Goal: Register for event/course

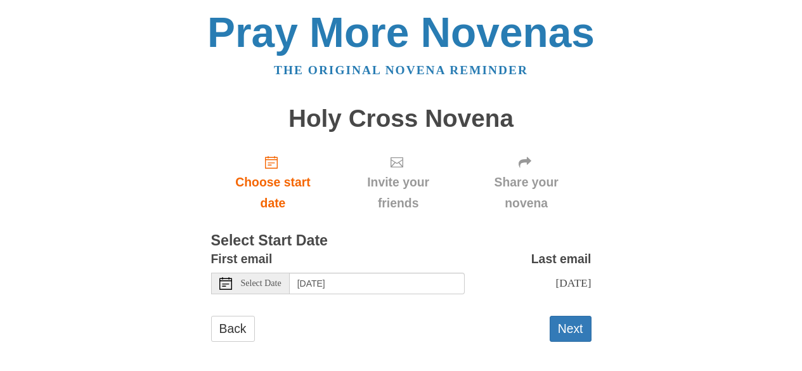
scroll to position [20, 0]
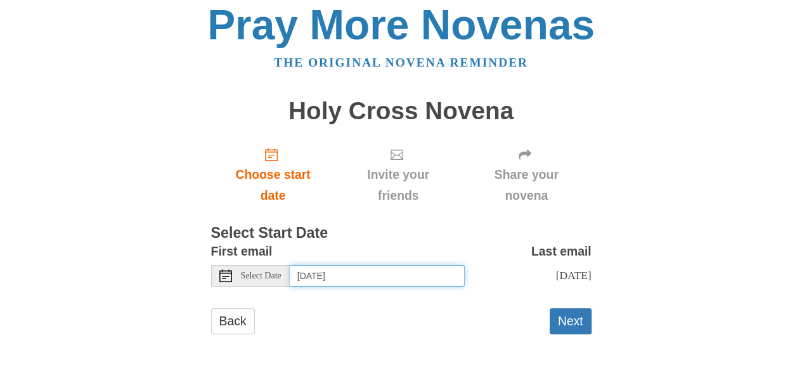
click at [364, 267] on input "Saturday, September 6th" at bounding box center [377, 276] width 175 height 22
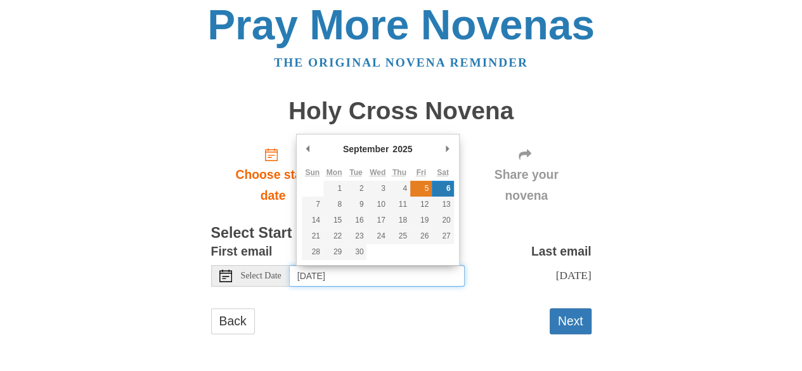
type input "Friday, September 5th"
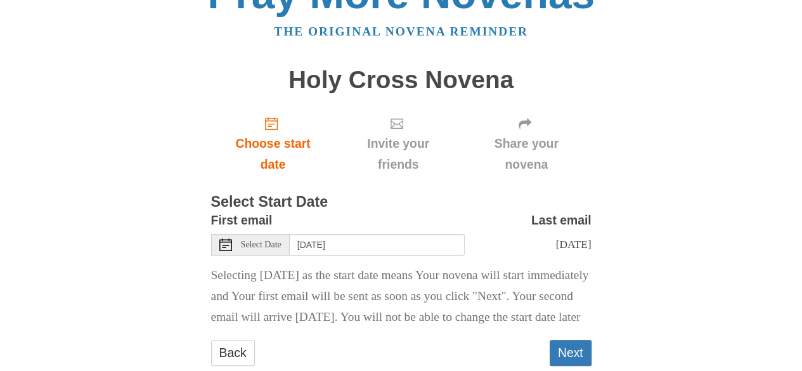
scroll to position [103, 0]
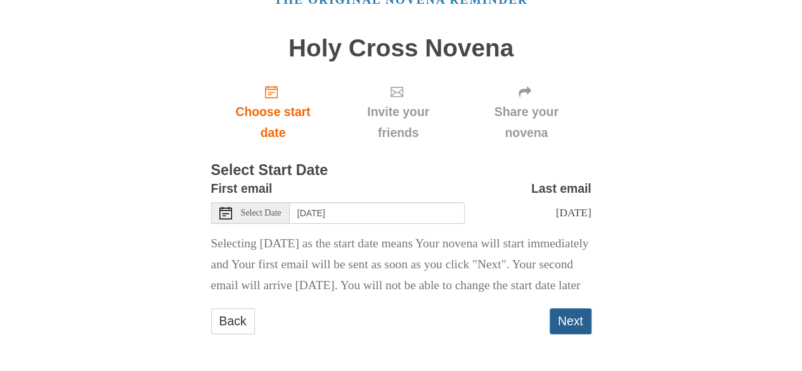
click at [565, 315] on button "Next" at bounding box center [570, 321] width 42 height 26
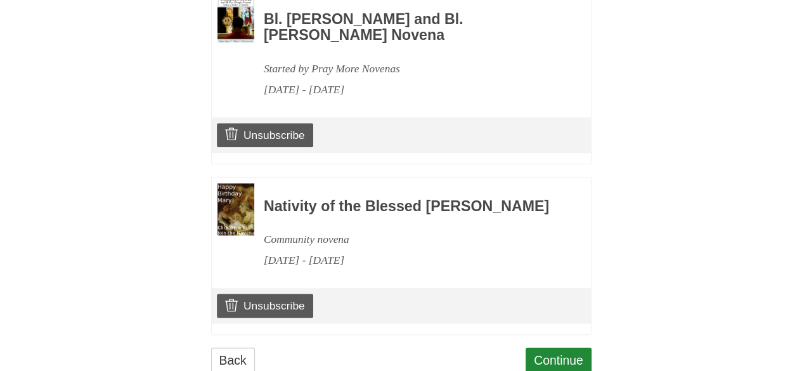
scroll to position [689, 0]
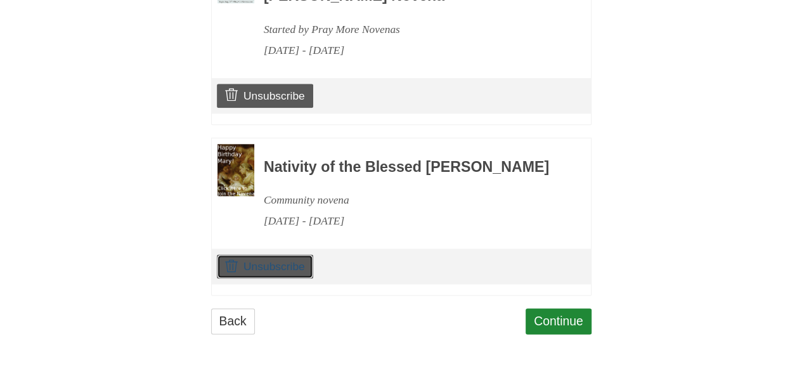
drag, startPoint x: 295, startPoint y: 266, endPoint x: 452, endPoint y: 84, distance: 240.8
click at [295, 266] on link "Unsubscribe" at bounding box center [265, 266] width 96 height 24
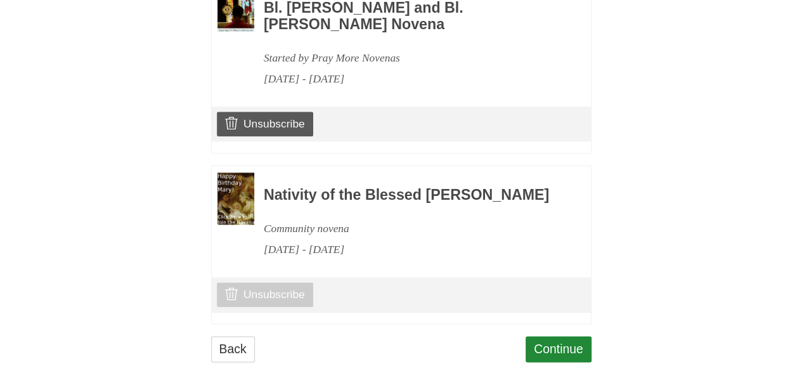
scroll to position [693, 0]
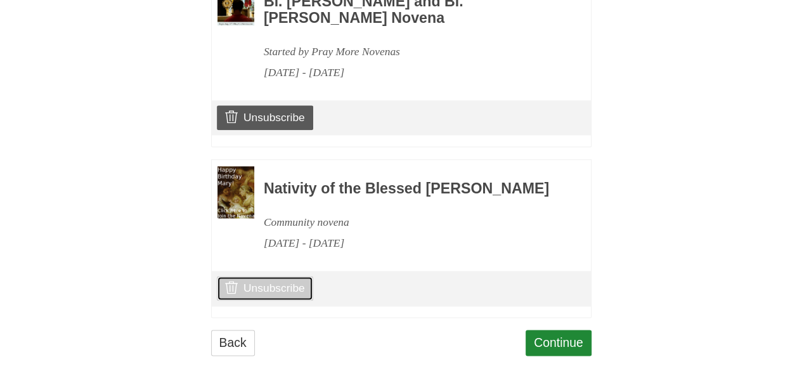
click at [280, 300] on link "Unsubscribe" at bounding box center [265, 288] width 96 height 24
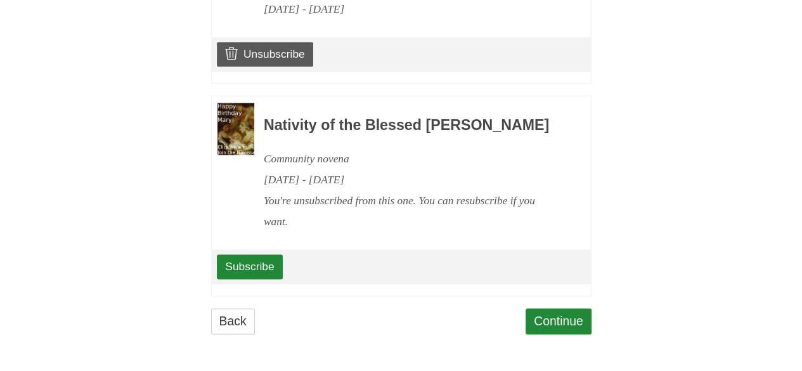
scroll to position [776, 0]
click at [570, 334] on link "Continue" at bounding box center [558, 321] width 66 height 26
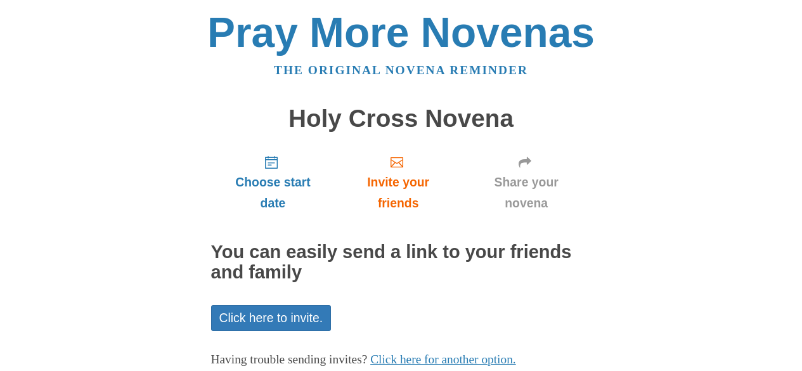
scroll to position [79, 0]
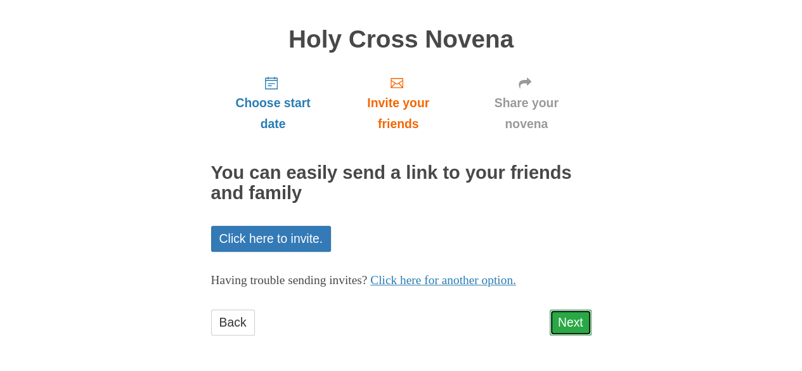
click at [568, 314] on link "Next" at bounding box center [570, 322] width 42 height 26
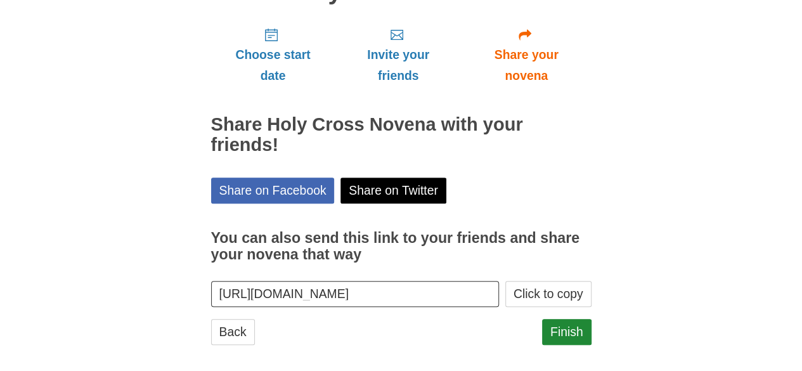
scroll to position [137, 0]
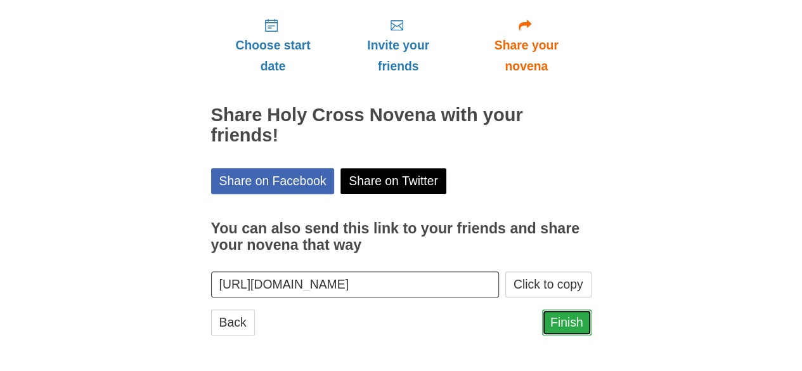
click at [578, 325] on link "Finish" at bounding box center [566, 322] width 49 height 26
